Goal: Task Accomplishment & Management: Use online tool/utility

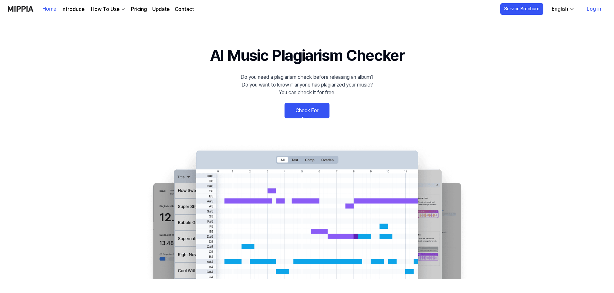
click at [584, 11] on link "Log in" at bounding box center [594, 9] width 25 height 18
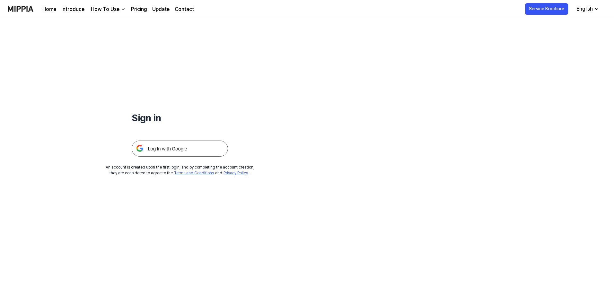
click at [171, 151] on img at bounding box center [180, 148] width 96 height 16
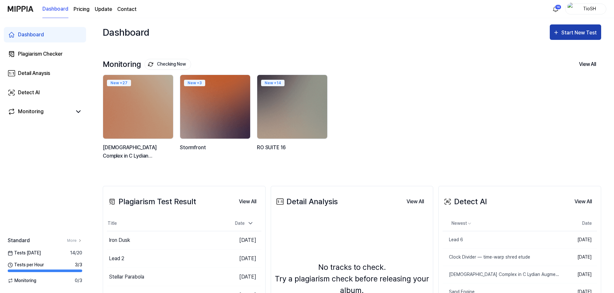
click at [590, 31] on div "Start New Test" at bounding box center [579, 33] width 37 height 8
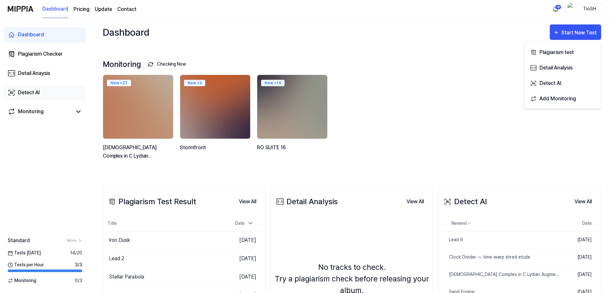
click at [69, 85] on link "Detect AI" at bounding box center [45, 92] width 82 height 15
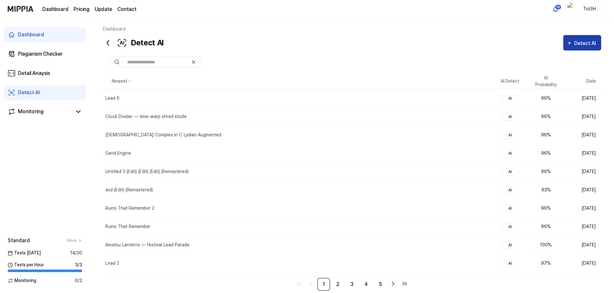
click at [574, 45] on div "Detect AI" at bounding box center [586, 43] width 24 height 8
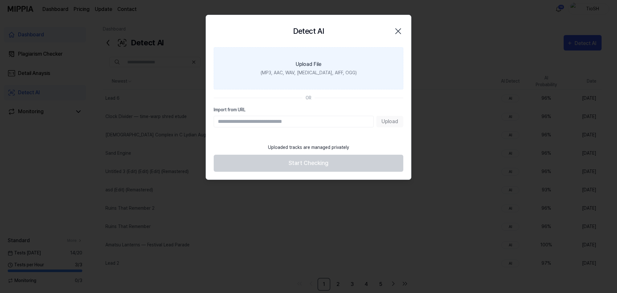
click at [311, 76] on div "(MP3, AAC, WAV, [MEDICAL_DATA], AIFF, OGG)" at bounding box center [308, 72] width 96 height 7
click at [0, 0] on input "Upload File (MP3, AAC, WAV, [MEDICAL_DATA], AIFF, OGG)" at bounding box center [0, 0] width 0 height 0
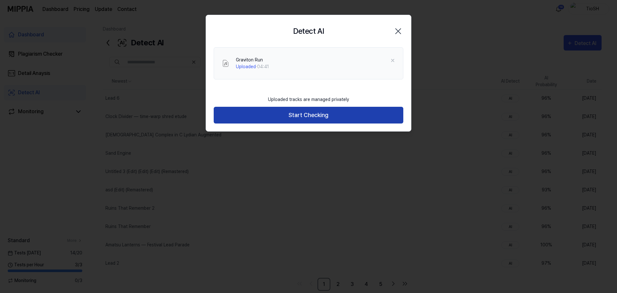
click at [305, 116] on button "Start Checking" at bounding box center [308, 115] width 189 height 17
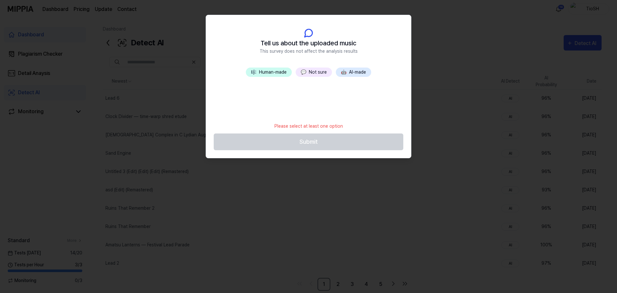
click at [356, 75] on button "🤖 AI-made" at bounding box center [353, 71] width 35 height 9
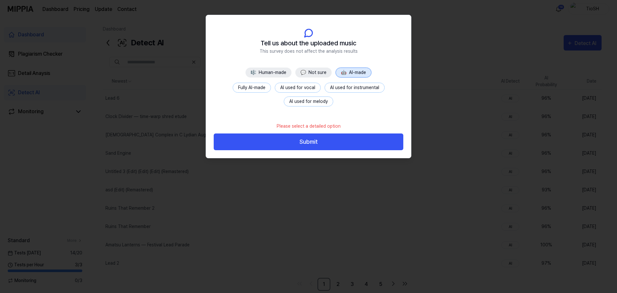
click at [266, 88] on button "Fully AI-made" at bounding box center [251, 88] width 38 height 10
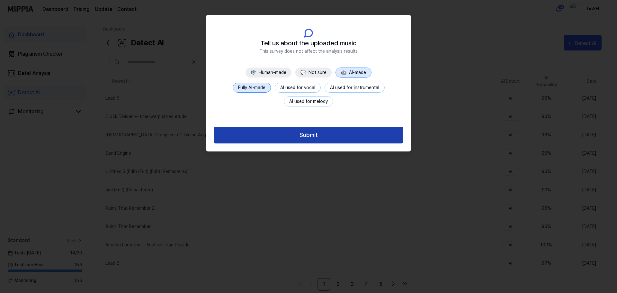
click at [298, 138] on button "Submit" at bounding box center [308, 135] width 189 height 17
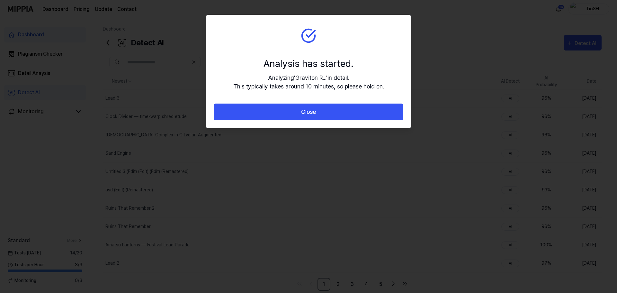
click at [298, 123] on div "Close" at bounding box center [308, 115] width 205 height 25
click at [298, 121] on div "Close" at bounding box center [308, 115] width 205 height 25
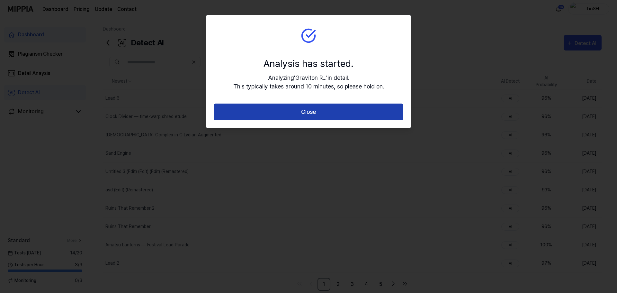
click at [300, 118] on button "Close" at bounding box center [308, 111] width 189 height 17
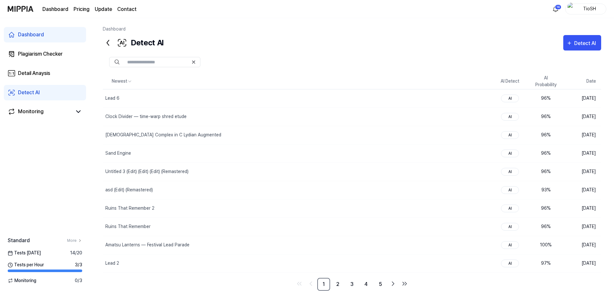
click at [586, 51] on div at bounding box center [352, 61] width 498 height 23
click at [572, 40] on icon "button" at bounding box center [569, 43] width 6 height 8
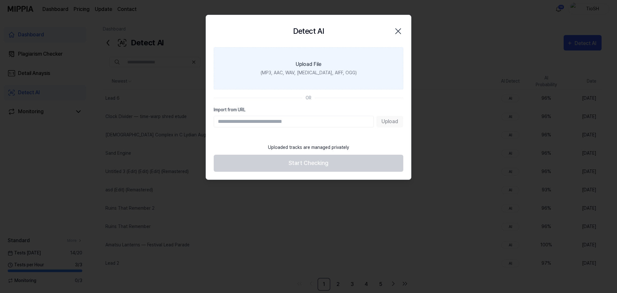
click at [314, 78] on label "Upload File (MP3, AAC, WAV, [MEDICAL_DATA], AIFF, OGG)" at bounding box center [308, 68] width 189 height 42
click at [0, 0] on input "Upload File (MP3, AAC, WAV, [MEDICAL_DATA], AIFF, OGG)" at bounding box center [0, 0] width 0 height 0
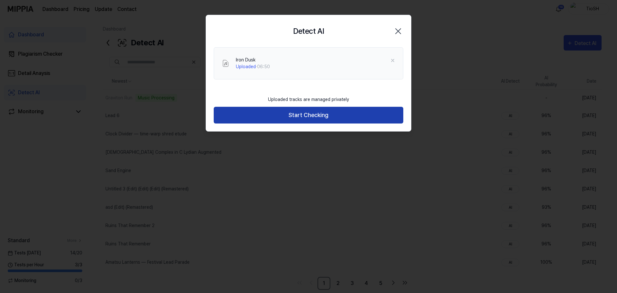
click at [276, 119] on button "Start Checking" at bounding box center [308, 115] width 189 height 17
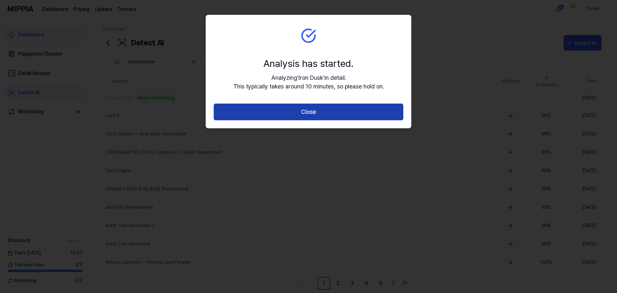
click at [298, 110] on button "Close" at bounding box center [308, 111] width 189 height 17
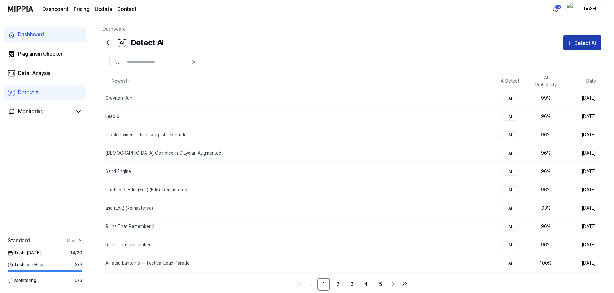
click at [585, 48] on button "Detect AI" at bounding box center [582, 42] width 38 height 15
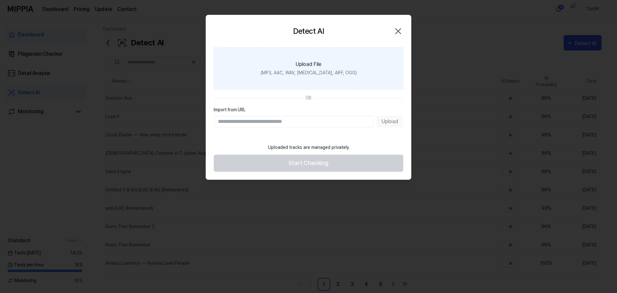
click at [350, 81] on label "Upload File (MP3, AAC, WAV, [MEDICAL_DATA], AIFF, OGG)" at bounding box center [308, 68] width 189 height 42
click at [0, 0] on input "Upload File (MP3, AAC, WAV, [MEDICAL_DATA], AIFF, OGG)" at bounding box center [0, 0] width 0 height 0
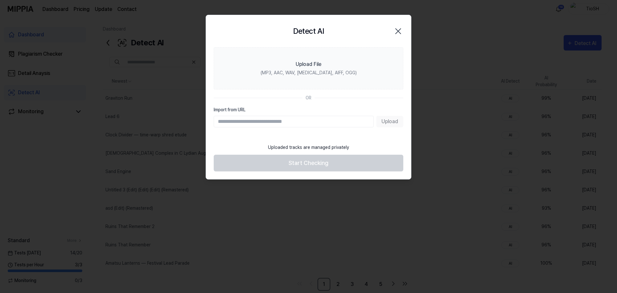
click at [399, 33] on icon "button" at bounding box center [398, 31] width 10 height 10
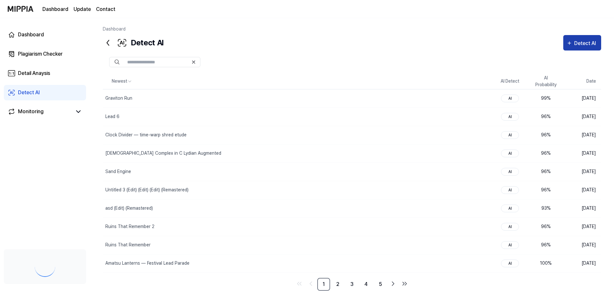
click at [583, 46] on div "Detect AI" at bounding box center [586, 43] width 24 height 8
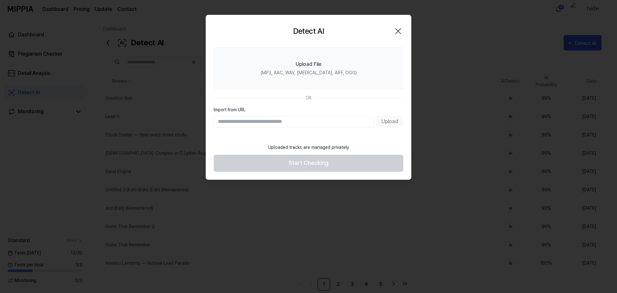
click at [396, 32] on icon "button" at bounding box center [398, 31] width 10 height 10
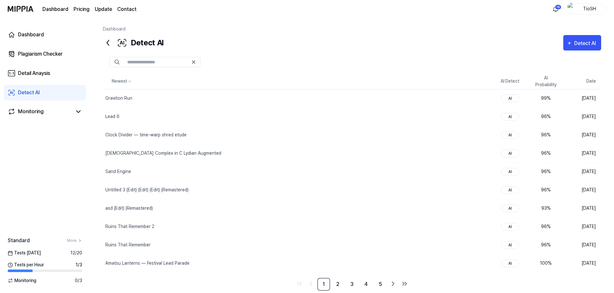
click at [373, 49] on div "Detect AI Detect AI" at bounding box center [352, 42] width 498 height 15
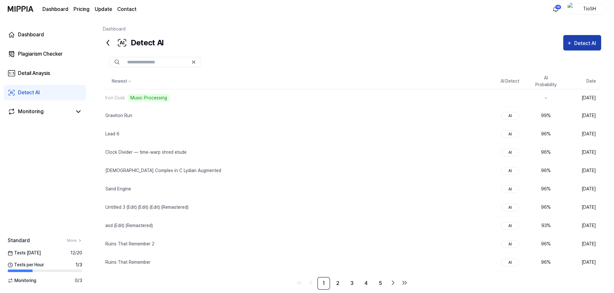
click at [583, 48] on button "Detect AI" at bounding box center [582, 42] width 38 height 15
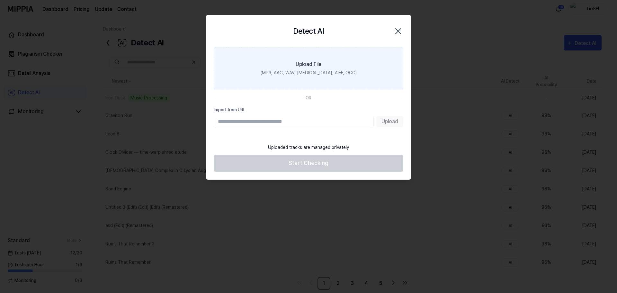
click at [343, 72] on div "(MP3, AAC, WAV, [MEDICAL_DATA], AIFF, OGG)" at bounding box center [308, 72] width 96 height 7
click at [0, 0] on input "Upload File (MP3, AAC, WAV, [MEDICAL_DATA], AIFF, OGG)" at bounding box center [0, 0] width 0 height 0
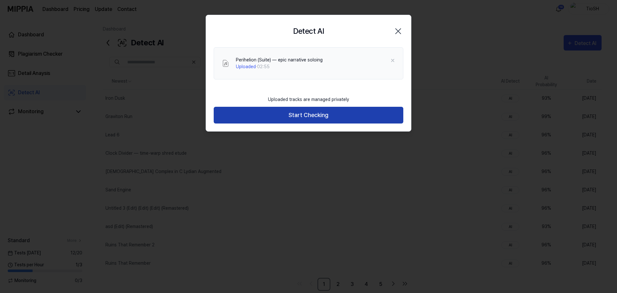
click at [315, 113] on button "Start Checking" at bounding box center [308, 115] width 189 height 17
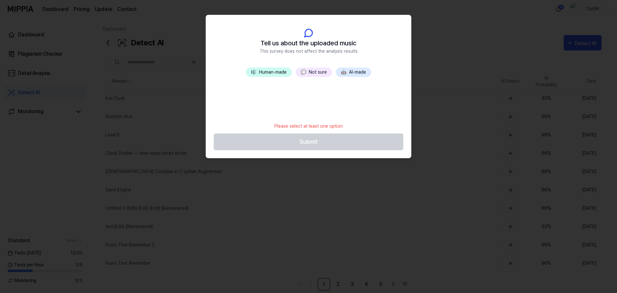
click at [355, 69] on button "🤖 AI-made" at bounding box center [353, 71] width 35 height 9
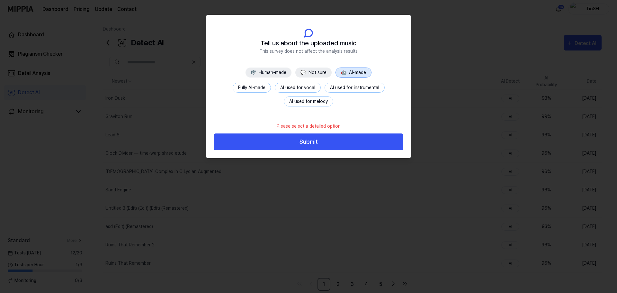
click at [250, 90] on button "Fully AI-made" at bounding box center [251, 88] width 38 height 10
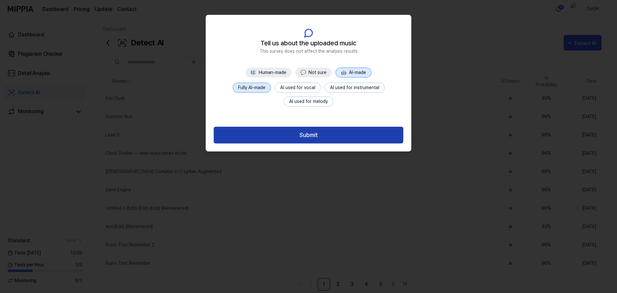
click at [279, 139] on button "Submit" at bounding box center [308, 135] width 189 height 17
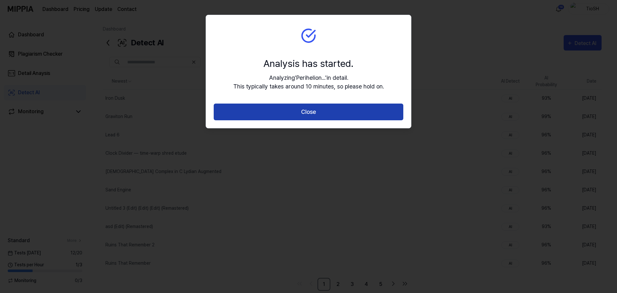
click at [294, 119] on button "Close" at bounding box center [308, 111] width 189 height 17
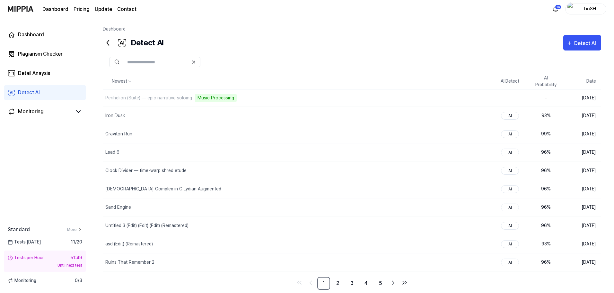
click at [264, 27] on div "Dashboard" at bounding box center [352, 30] width 498 height 9
click at [50, 110] on link "Monitoring" at bounding box center [40, 112] width 64 height 8
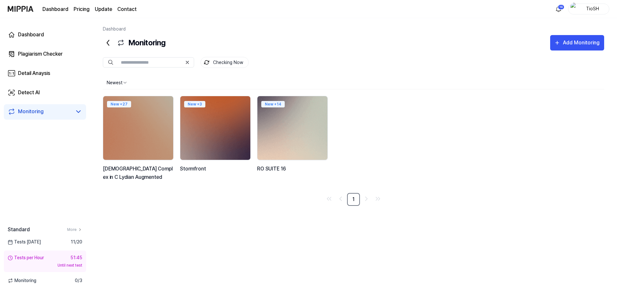
click at [294, 137] on img at bounding box center [292, 128] width 77 height 70
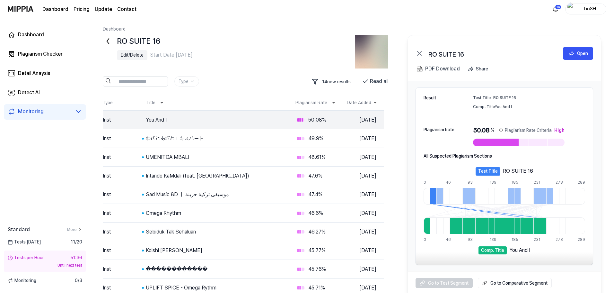
click at [109, 43] on icon at bounding box center [108, 41] width 2 height 5
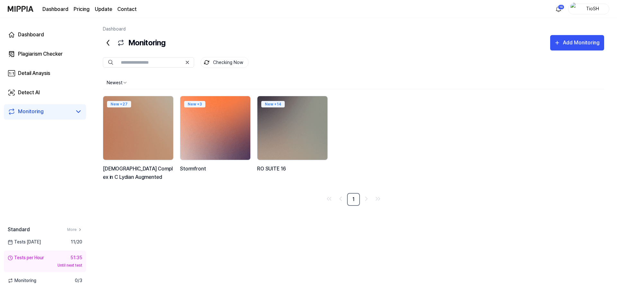
click at [205, 125] on img at bounding box center [215, 128] width 77 height 70
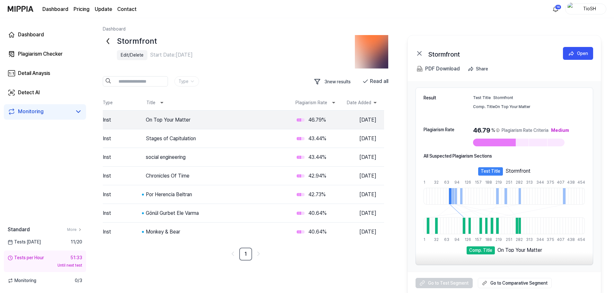
click at [112, 43] on icon at bounding box center [108, 41] width 10 height 10
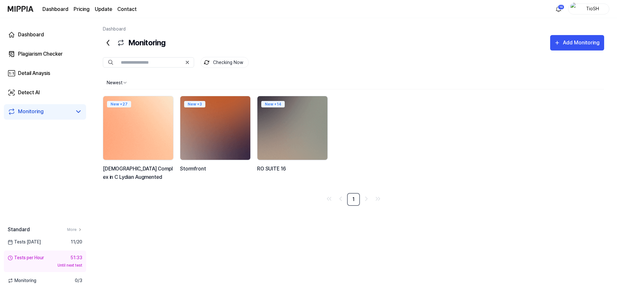
click at [129, 111] on img at bounding box center [138, 128] width 77 height 70
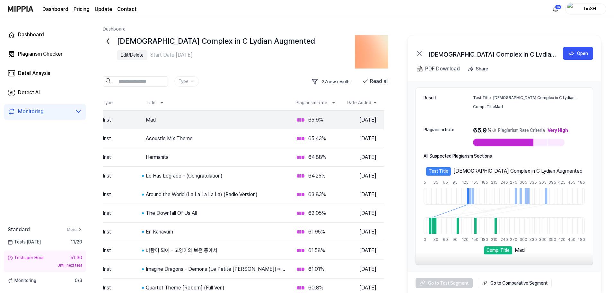
click at [109, 45] on icon at bounding box center [108, 41] width 10 height 10
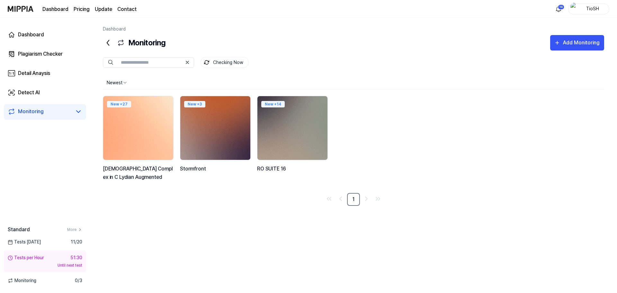
click at [138, 118] on img at bounding box center [138, 128] width 77 height 70
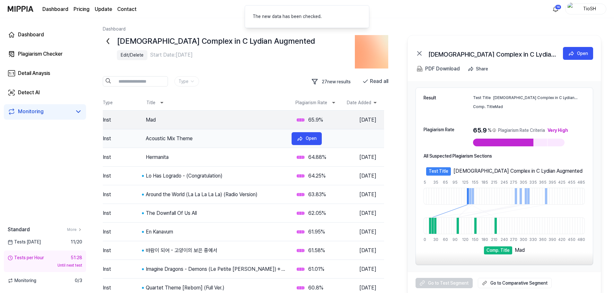
click at [199, 139] on div "Acoustic Mix Theme" at bounding box center [216, 139] width 141 height 8
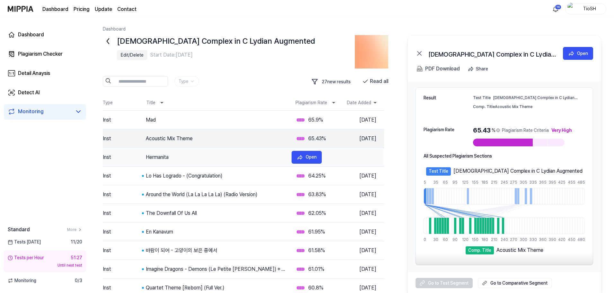
click at [217, 165] on tr "Inst Hermanita 64.88 % [DATE] Open" at bounding box center [243, 157] width 281 height 19
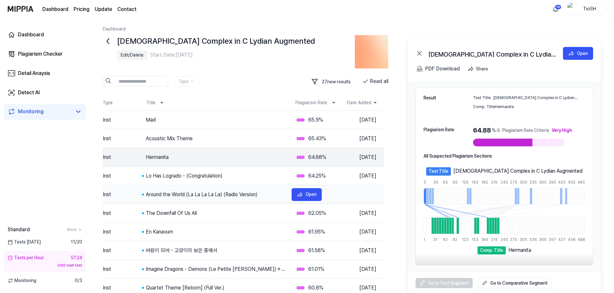
click at [230, 188] on tr "Inst Around the World (La La La La La) (Radio Version) 63.83 % [DATE] Open" at bounding box center [243, 194] width 281 height 19
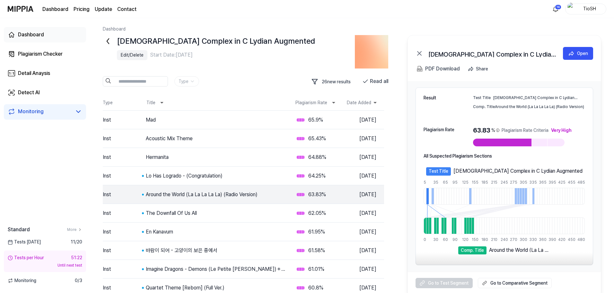
click at [39, 39] on link "Dashboard" at bounding box center [45, 34] width 82 height 15
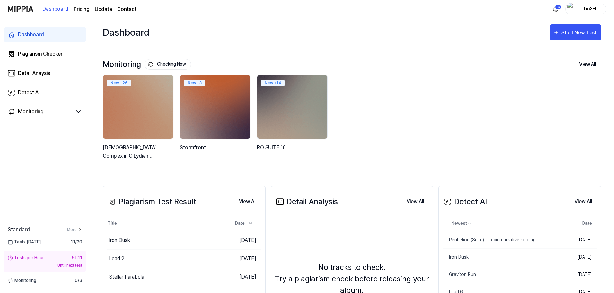
click at [438, 137] on div "New + 26 God Complex in C Lydian Augmented New + 3 Stormfront New + 14 RO SUITE…" at bounding box center [347, 120] width 498 height 92
click at [50, 74] on div "Detail Anaysis" at bounding box center [34, 73] width 32 height 8
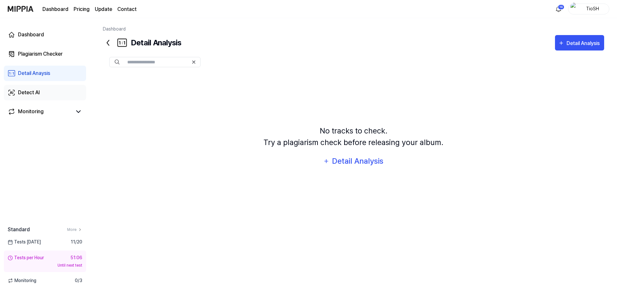
click at [25, 88] on link "Detect AI" at bounding box center [45, 92] width 82 height 15
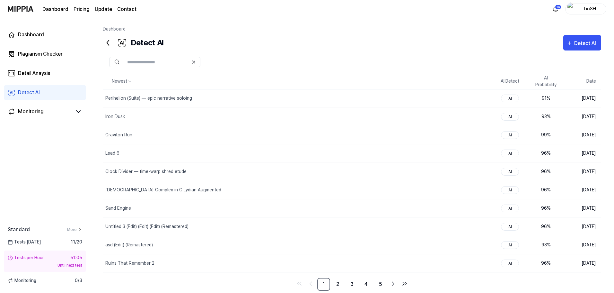
click at [304, 59] on div at bounding box center [352, 62] width 498 height 10
click at [339, 280] on link "2" at bounding box center [337, 283] width 13 height 13
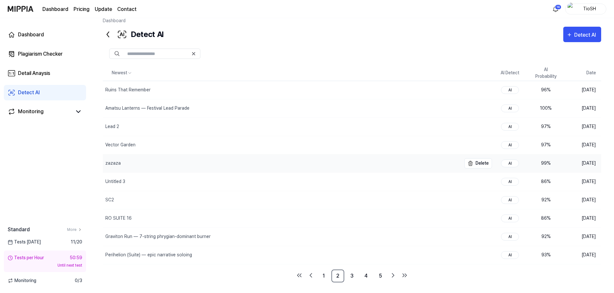
scroll to position [13, 0]
